Goal: Task Accomplishment & Management: Manage account settings

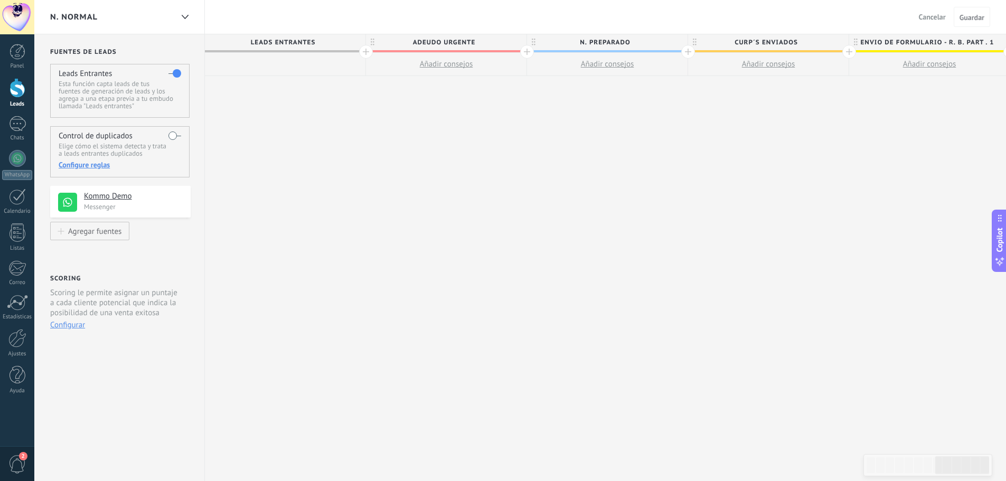
scroll to position [0, 1365]
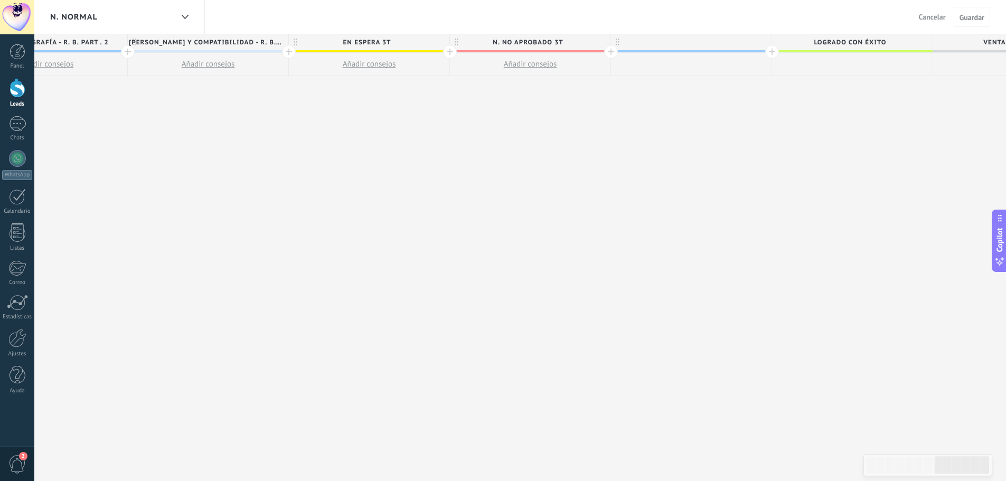
click at [974, 12] on button "Guardar" at bounding box center [971, 17] width 36 height 20
click at [933, 15] on span "Cancelar" at bounding box center [932, 17] width 27 height 10
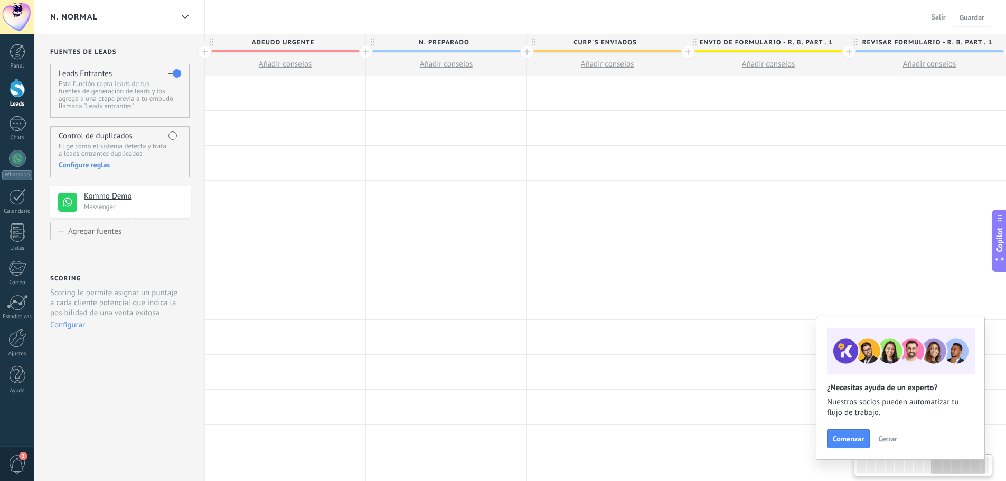
scroll to position [0, 1365]
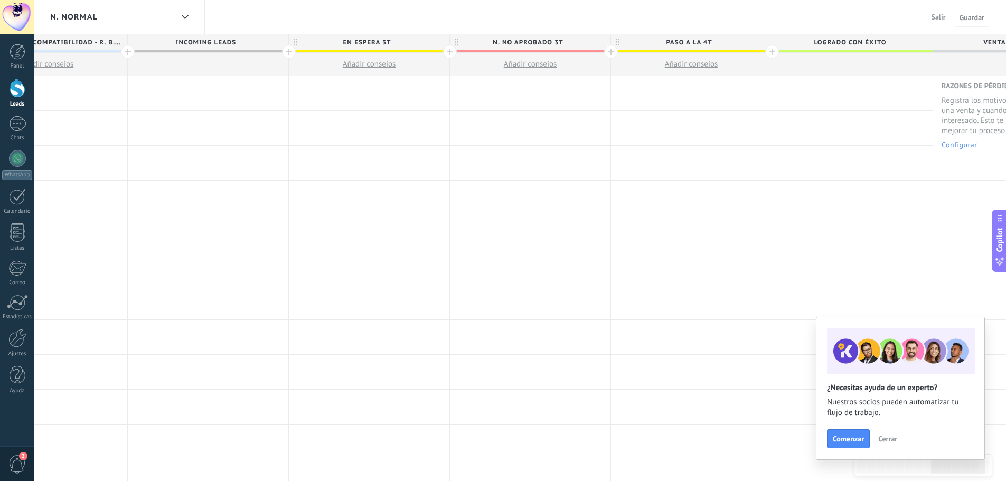
click at [890, 434] on button "Cerrar" at bounding box center [887, 439] width 29 height 16
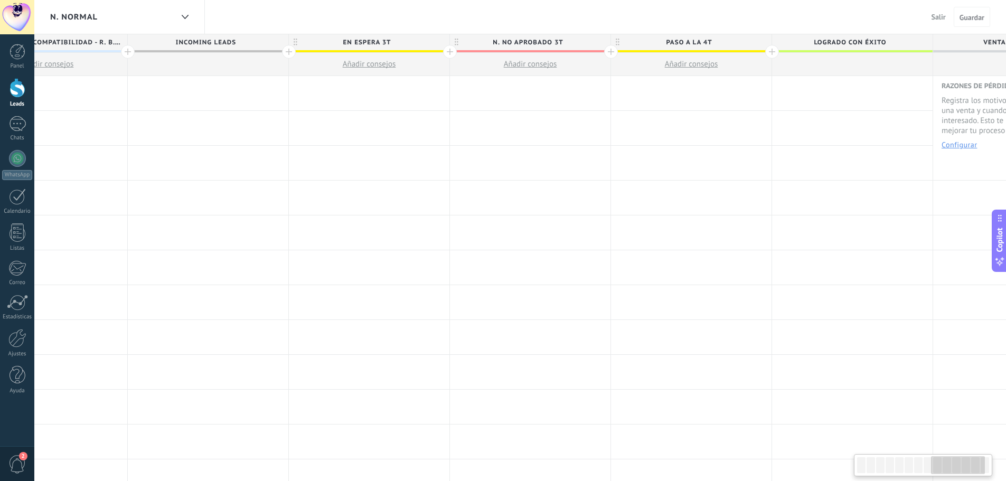
scroll to position [0, 1453]
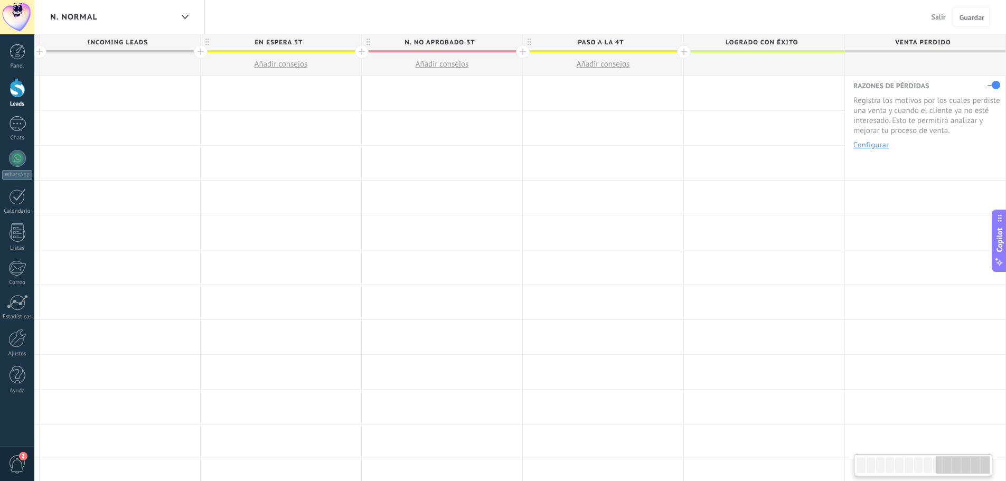
drag, startPoint x: 950, startPoint y: 461, endPoint x: 972, endPoint y: 461, distance: 22.2
click at [972, 461] on div at bounding box center [963, 465] width 54 height 18
click at [680, 52] on div at bounding box center [684, 52] width 14 height 14
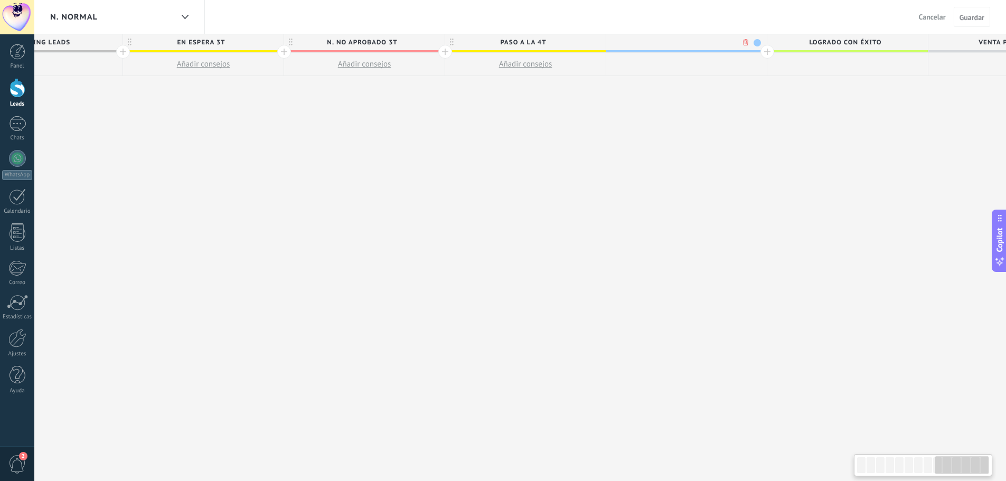
scroll to position [0, 1532]
type input "**********"
click at [757, 45] on span at bounding box center [756, 42] width 7 height 7
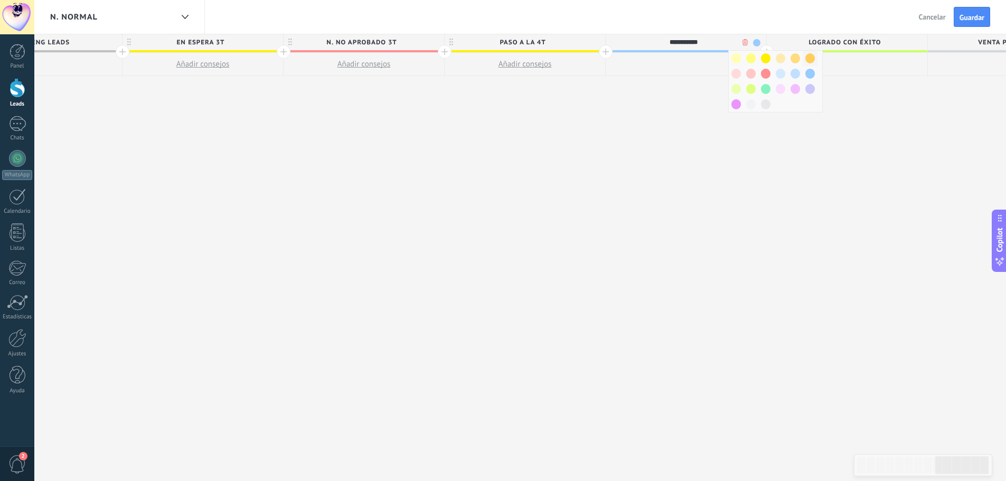
click at [809, 60] on span at bounding box center [810, 58] width 10 height 10
click at [763, 50] on div at bounding box center [767, 52] width 14 height 14
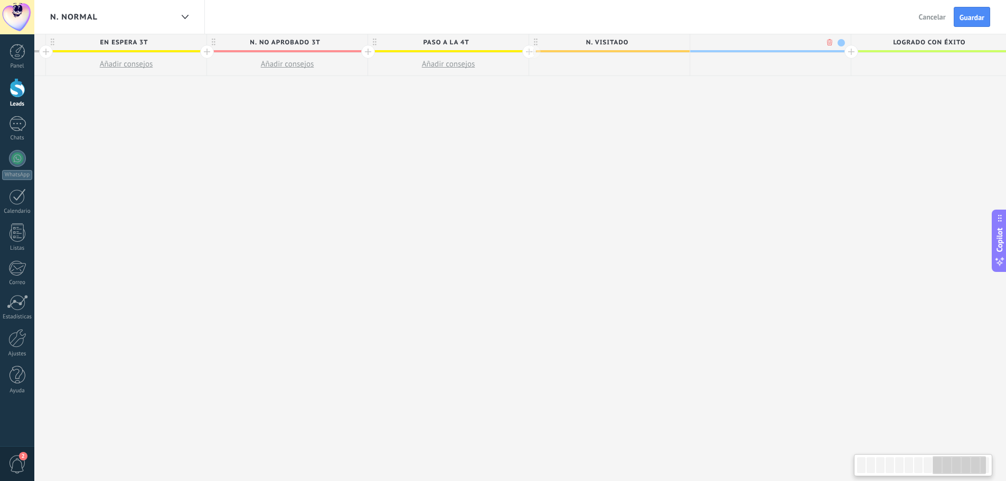
scroll to position [0, 1610]
type input "**********"
click at [839, 42] on span at bounding box center [839, 42] width 7 height 7
click at [846, 60] on span at bounding box center [849, 58] width 10 height 10
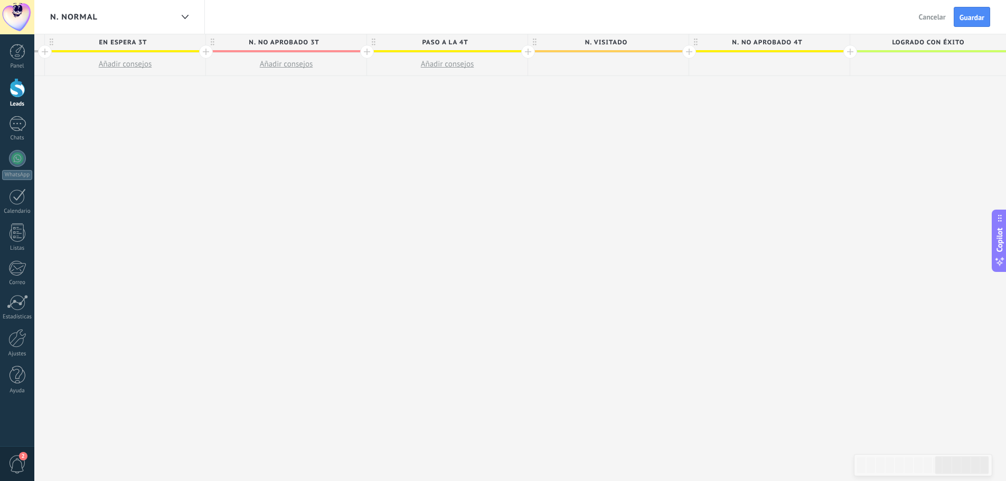
click at [846, 51] on div at bounding box center [850, 52] width 14 height 14
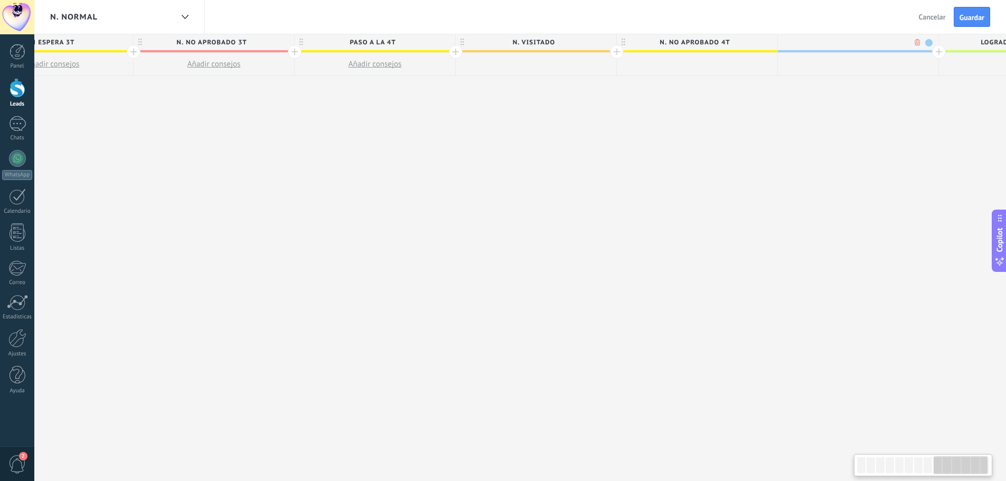
scroll to position [0, 1687]
click at [846, 55] on div at bounding box center [852, 64] width 160 height 23
click at [845, 51] on span at bounding box center [852, 51] width 160 height 2
click at [850, 52] on span at bounding box center [852, 51] width 160 height 2
click at [849, 51] on span at bounding box center [852, 51] width 160 height 2
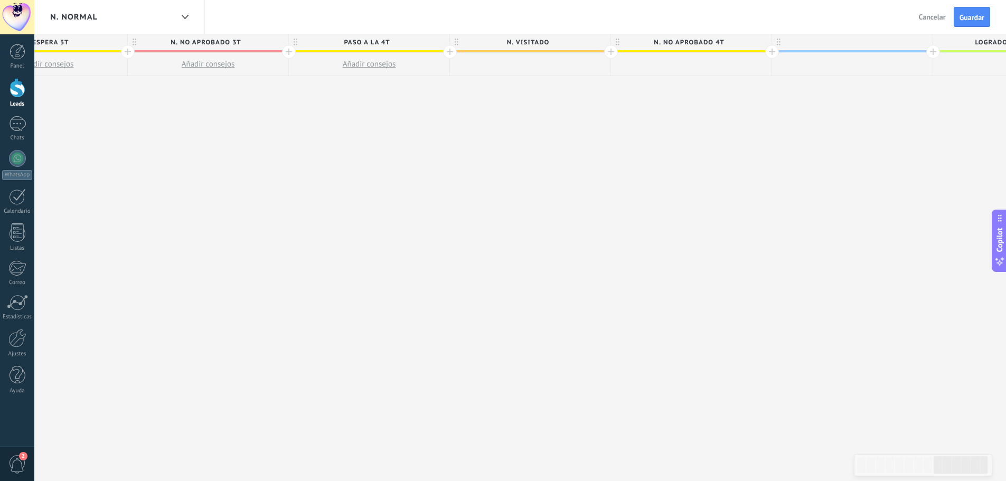
click at [848, 51] on span at bounding box center [852, 51] width 160 height 2
click at [847, 50] on div at bounding box center [852, 42] width 160 height 16
click at [847, 50] on span at bounding box center [852, 51] width 160 height 2
click at [847, 51] on span at bounding box center [852, 51] width 160 height 2
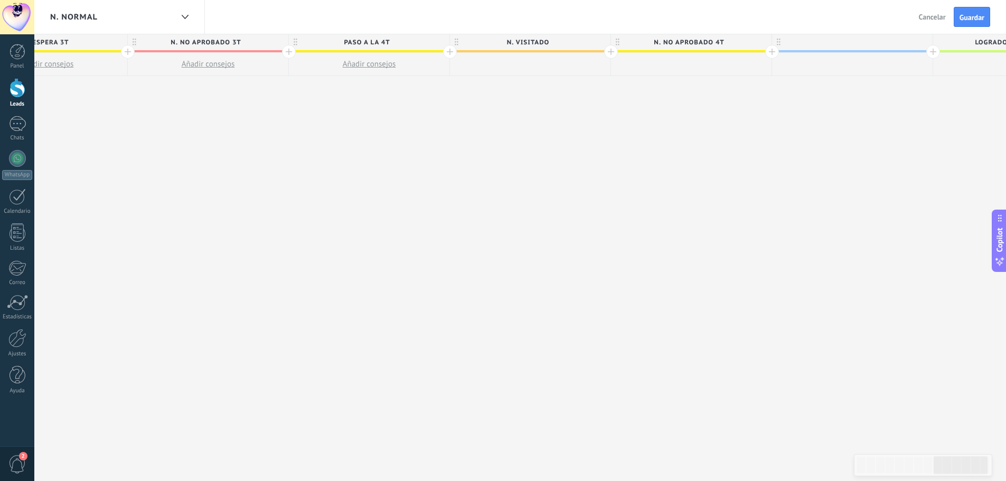
click at [846, 50] on div at bounding box center [852, 42] width 160 height 16
click at [958, 20] on button "Guardar" at bounding box center [971, 17] width 36 height 20
click at [973, 18] on button "Guardar" at bounding box center [981, 16] width 18 height 19
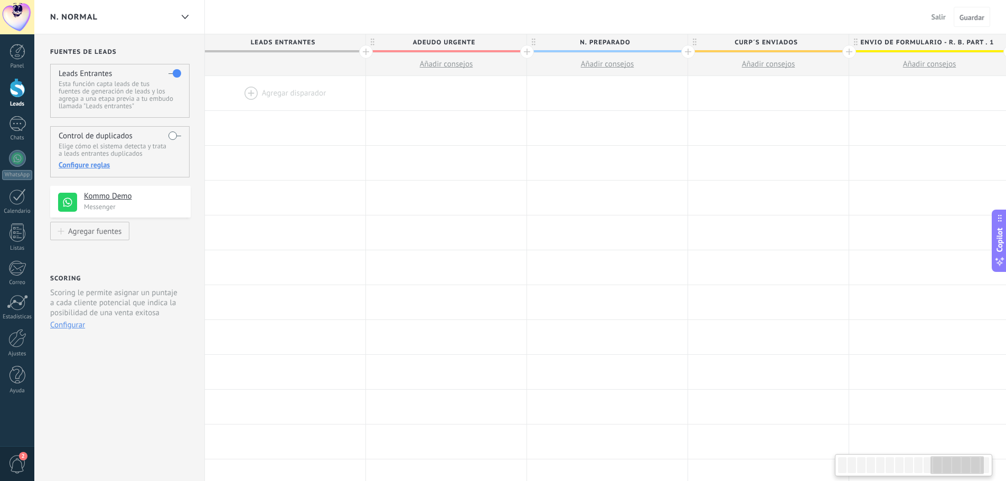
scroll to position [0, 1687]
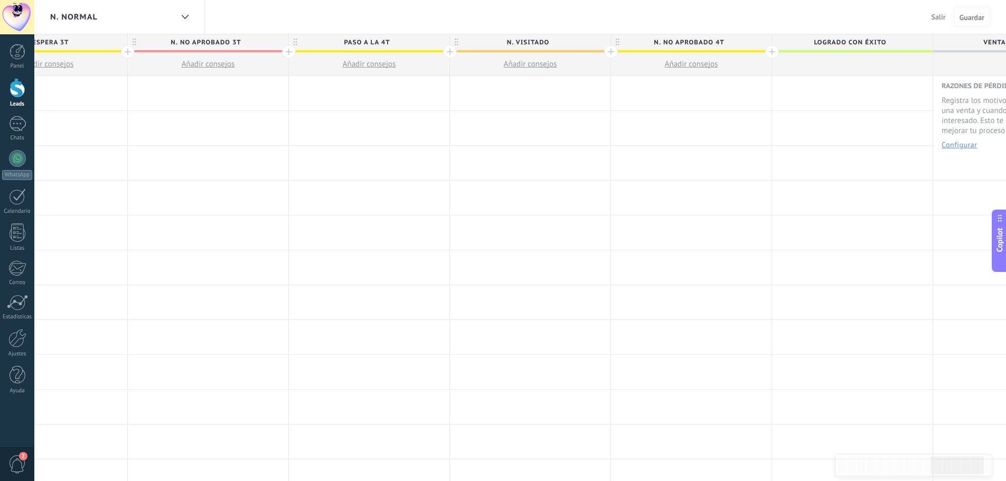
click at [978, 16] on span "Guardar" at bounding box center [971, 17] width 25 height 7
